Goal: Task Accomplishment & Management: Manage account settings

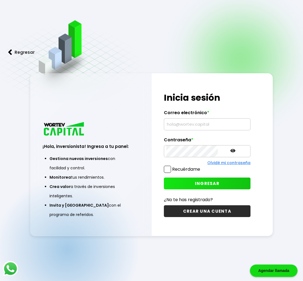
click at [188, 123] on input "text" at bounding box center [207, 125] width 82 height 12
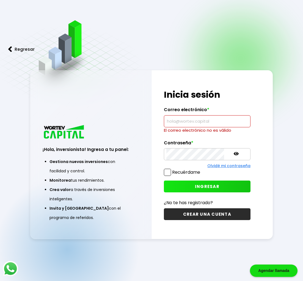
click at [186, 119] on input "text" at bounding box center [207, 122] width 82 height 12
paste input "[EMAIL_ADDRESS][DOMAIN_NAME]"
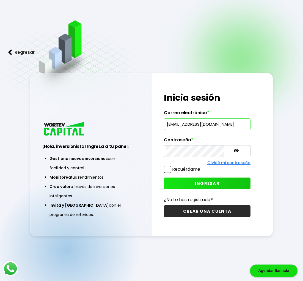
scroll to position [0, 10]
type input "[EMAIL_ADDRESS][DOMAIN_NAME]"
click at [185, 180] on button "INGRESAR" at bounding box center [207, 184] width 86 height 12
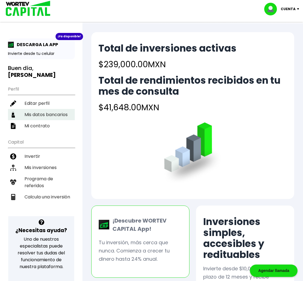
click at [45, 109] on li "Mis datos bancarios" at bounding box center [41, 114] width 67 height 11
select select "BBVA Bancomer"
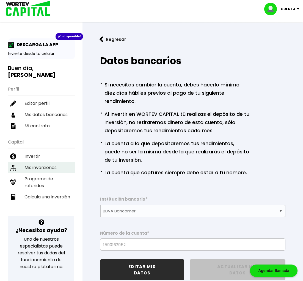
click at [44, 162] on li "Mis inversiones" at bounding box center [41, 167] width 67 height 11
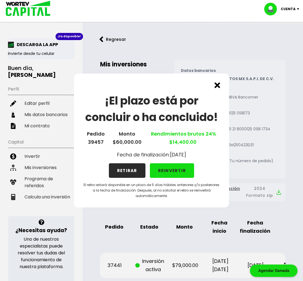
click at [216, 84] on img at bounding box center [217, 85] width 6 height 6
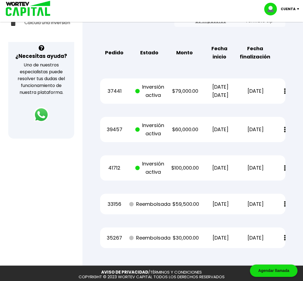
scroll to position [165, 0]
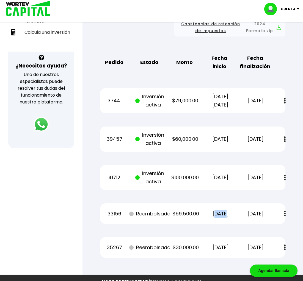
drag, startPoint x: 207, startPoint y: 215, endPoint x: 218, endPoint y: 212, distance: 11.7
click at [218, 212] on p "[DATE]" at bounding box center [220, 214] width 28 height 8
click at [219, 110] on div "37441 Inversión activa $79,000.00 [DATE] [DATE] [DATE] Estado de cuenta" at bounding box center [192, 100] width 185 height 25
drag, startPoint x: 182, startPoint y: 180, endPoint x: 196, endPoint y: 177, distance: 13.9
click at [196, 177] on p "$100,000.00" at bounding box center [185, 178] width 29 height 8
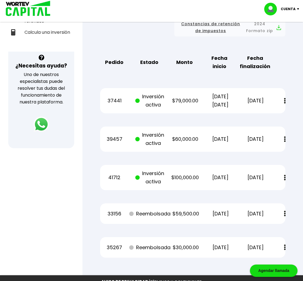
click at [212, 179] on p "[DATE]" at bounding box center [220, 178] width 29 height 8
drag, startPoint x: 217, startPoint y: 179, endPoint x: 222, endPoint y: 179, distance: 5.2
click at [222, 179] on p "[DATE]" at bounding box center [220, 178] width 29 height 8
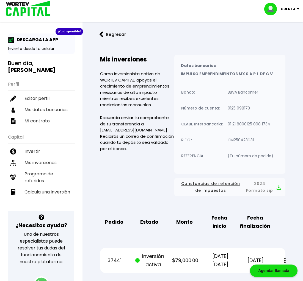
scroll to position [0, 0]
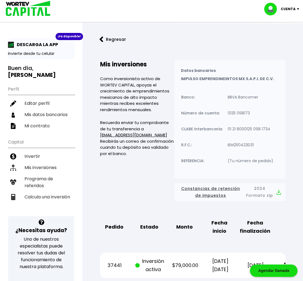
click at [102, 39] on img at bounding box center [101, 40] width 4 height 6
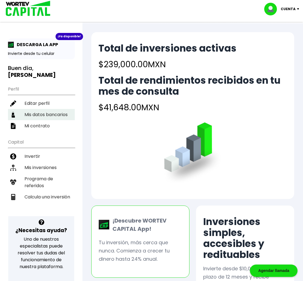
click at [54, 109] on li "Mis datos bancarios" at bounding box center [41, 114] width 67 height 11
select select "BBVA Bancomer"
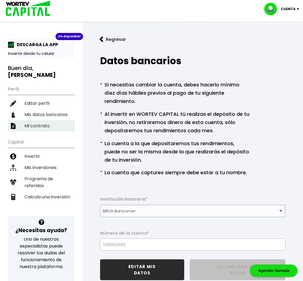
click at [46, 120] on li "Mi contrato" at bounding box center [41, 125] width 67 height 11
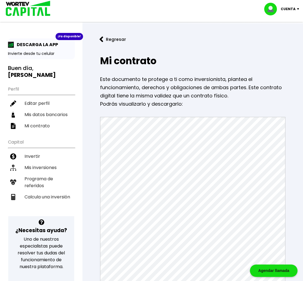
click at [43, 99] on li "Editar perfil" at bounding box center [41, 103] width 67 height 11
select select "Hombre"
select select "Licenciatura"
select select "MX"
select select "BBVA Bancomer"
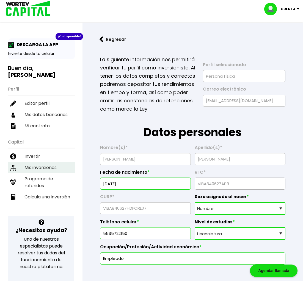
click at [50, 162] on li "Mis inversiones" at bounding box center [41, 167] width 67 height 11
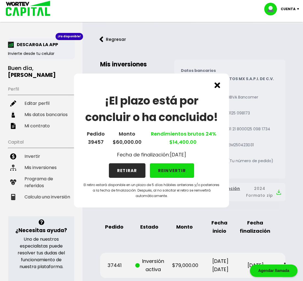
click at [51, 172] on div "¡El plazo está por concluir o ha concluido! Pedido 39457 Monto $60,000.00 Rendi…" at bounding box center [151, 140] width 303 height 281
click at [36, 173] on div "¡El plazo está por concluir o ha concluido! Pedido 39457 Monto $60,000.00 Rendi…" at bounding box center [151, 140] width 303 height 281
click at [37, 176] on div "¡El plazo está por concluir o ha concluido! Pedido 39457 Monto $60,000.00 Rendi…" at bounding box center [151, 140] width 303 height 281
click at [215, 84] on div "¡El plazo está por concluir o ha concluido! Pedido 39457 Monto $60,000.00 Rendi…" at bounding box center [151, 141] width 155 height 134
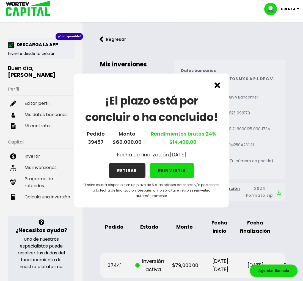
click at [217, 88] on div "¡El plazo está por concluir o ha concluido! Pedido 39457 Monto $60,000.00 Rendi…" at bounding box center [151, 141] width 155 height 134
click at [217, 86] on img at bounding box center [217, 85] width 6 height 6
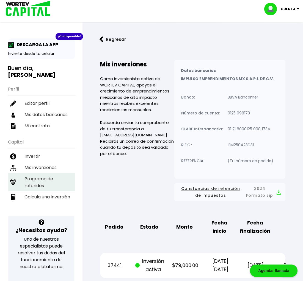
click at [44, 173] on li "Programa de referidos" at bounding box center [41, 182] width 67 height 18
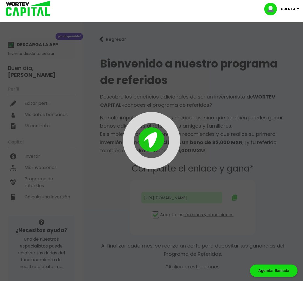
type input "[URL][DOMAIN_NAME]"
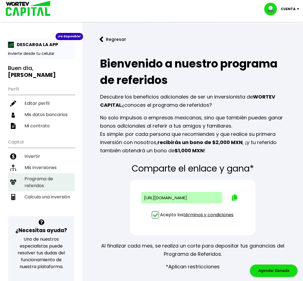
click at [24, 173] on li "Programa de referidos" at bounding box center [41, 182] width 67 height 18
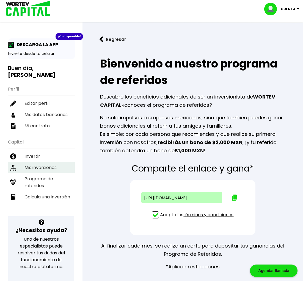
click at [32, 162] on li "Mis inversiones" at bounding box center [41, 167] width 67 height 11
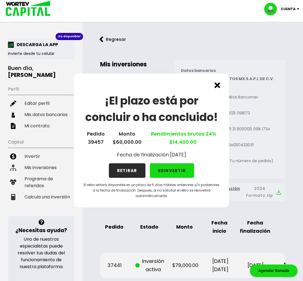
click at [216, 84] on img at bounding box center [217, 85] width 6 height 6
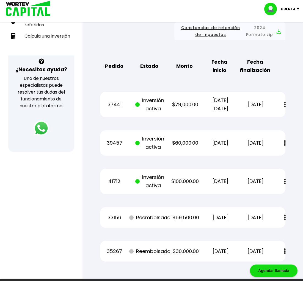
scroll to position [165, 0]
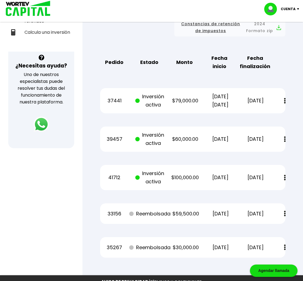
click at [285, 214] on img at bounding box center [285, 214] width 2 height 6
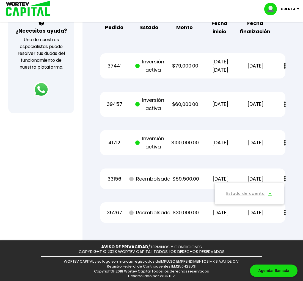
scroll to position [202, 0]
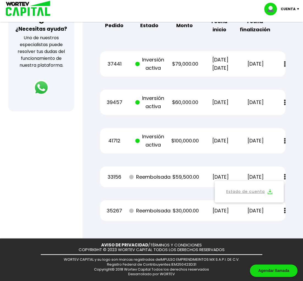
click at [285, 213] on img at bounding box center [285, 211] width 2 height 6
click at [170, 231] on div "Regresar Mis inversiones Como inversionista activo de WORTEV CAPITAL, apoyas el…" at bounding box center [192, 30] width 220 height 417
click at [90, 206] on div "Regresar Mis inversiones Como inversionista activo de WORTEV CAPITAL, apoyas el…" at bounding box center [192, 30] width 220 height 417
